Goal: Find specific page/section: Find specific page/section

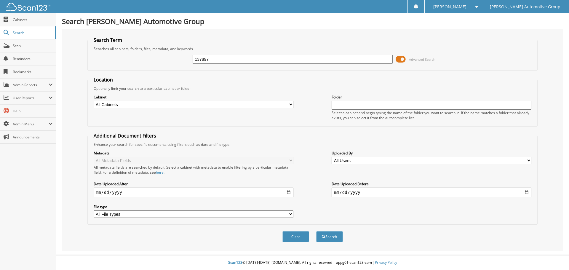
type input "137897"
click at [316, 231] on button "Search" at bounding box center [329, 236] width 27 height 11
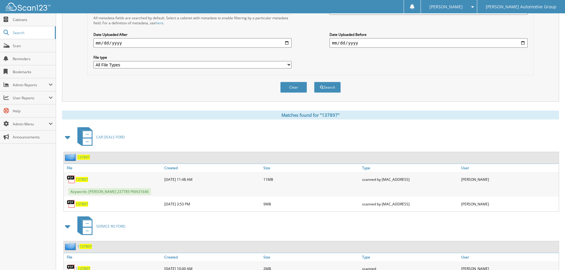
scroll to position [174, 0]
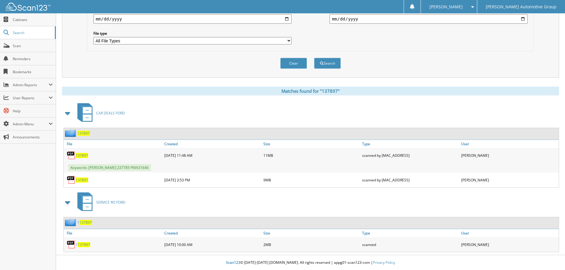
click at [80, 179] on span "137897" at bounding box center [82, 180] width 12 height 5
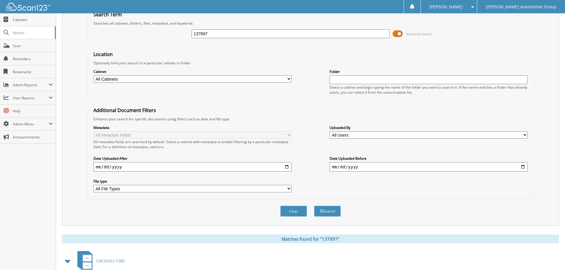
click at [229, 36] on input "137897" at bounding box center [291, 33] width 198 height 9
type input "141902"
click at [314, 206] on button "Search" at bounding box center [327, 211] width 27 height 11
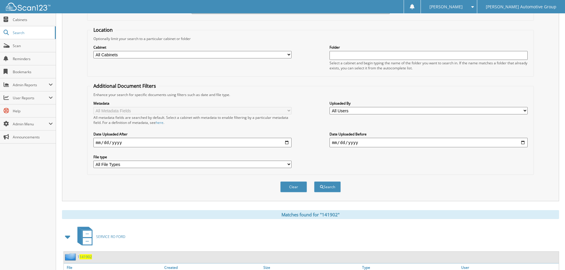
scroll to position [148, 0]
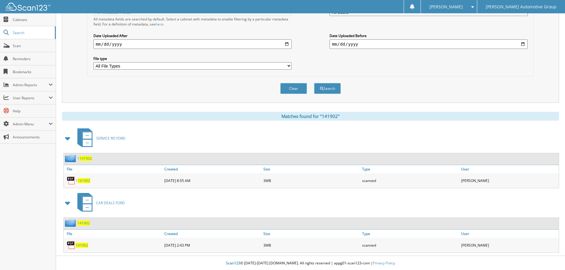
click at [86, 249] on div "141902" at bounding box center [113, 245] width 99 height 12
click at [86, 248] on span "141902" at bounding box center [82, 245] width 12 height 5
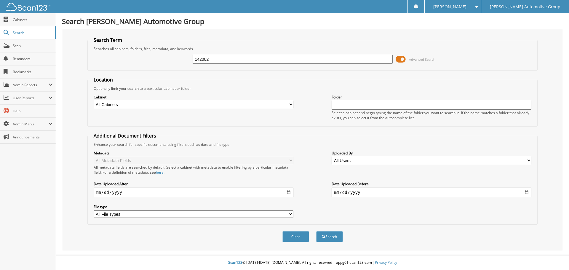
type input "142002"
click at [316, 231] on button "Search" at bounding box center [329, 236] width 27 height 11
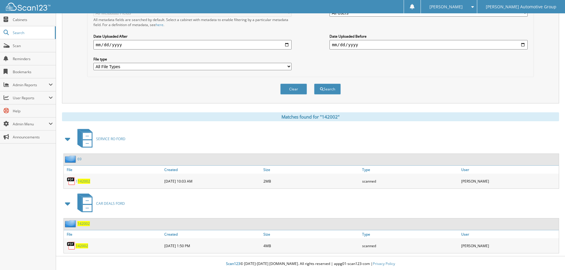
scroll to position [148, 0]
click at [82, 245] on span "142002" at bounding box center [82, 245] width 12 height 5
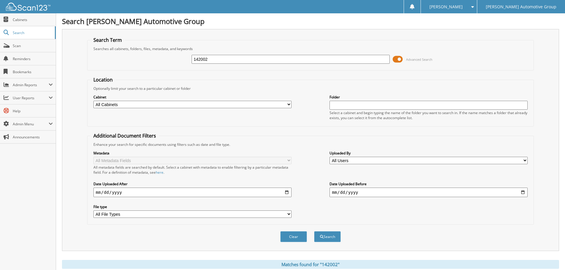
click at [214, 60] on input "142002" at bounding box center [291, 59] width 198 height 9
type input "138450"
click at [314, 231] on button "Search" at bounding box center [327, 236] width 27 height 11
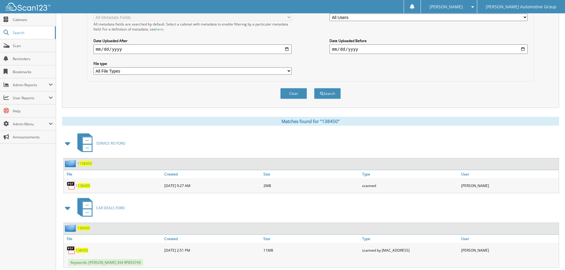
scroll to position [148, 0]
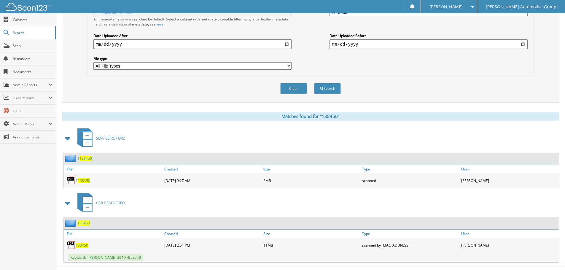
click at [84, 247] on span "138450" at bounding box center [82, 245] width 12 height 5
